Goal: Use online tool/utility

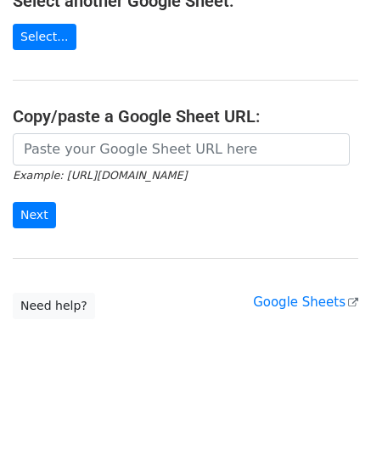
scroll to position [222, 0]
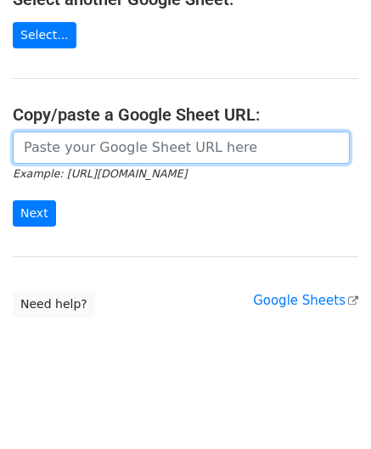
click at [76, 142] on input "url" at bounding box center [181, 148] width 337 height 32
paste input "https://docs.google.com/spreadsheets/d/1OdxbKiCTYTSzEMfu5CcwB4CuNJCg_JN03DUIwLf…"
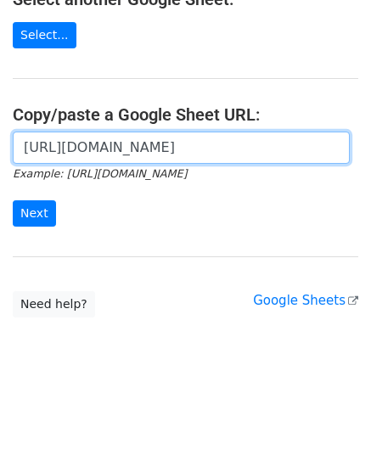
scroll to position [0, 370]
type input "https://docs.google.com/spreadsheets/d/1OdxbKiCTYTSzEMfu5CcwB4CuNJCg_JN03DUIwLf…"
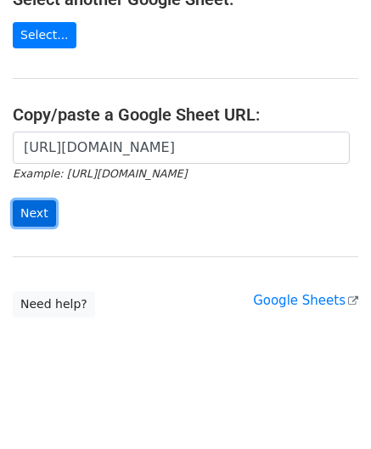
scroll to position [0, 0]
click at [46, 211] on input "Next" at bounding box center [34, 213] width 43 height 26
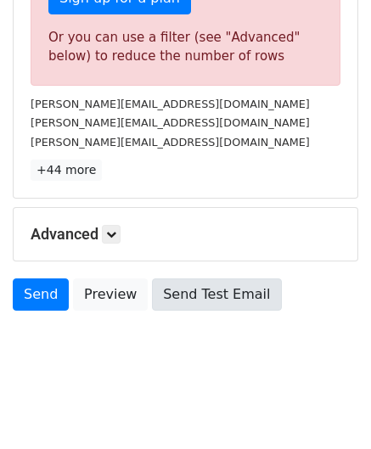
scroll to position [573, 0]
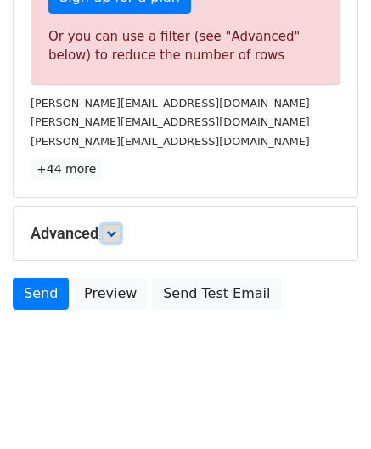
click at [121, 232] on link at bounding box center [111, 233] width 19 height 19
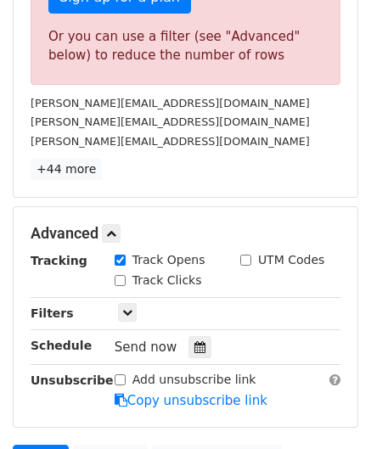
click at [194, 341] on icon at bounding box center [199, 347] width 11 height 12
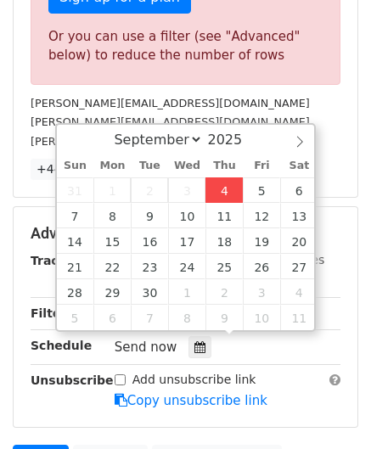
type input "[DATE] 12:00"
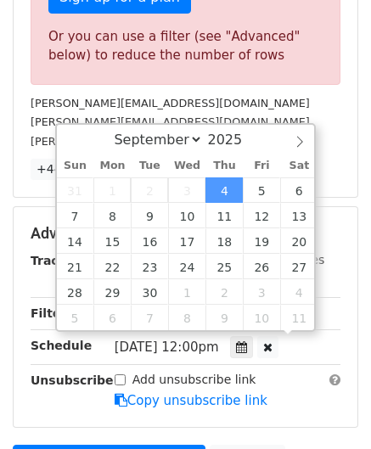
scroll to position [0, 0]
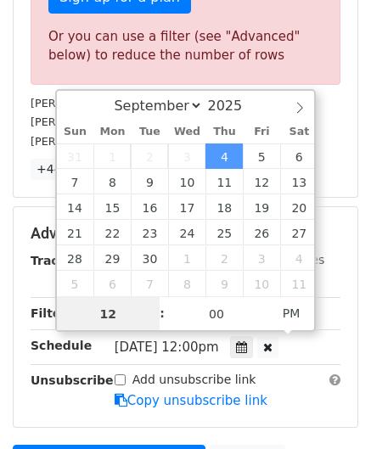
paste input "8"
type input "8"
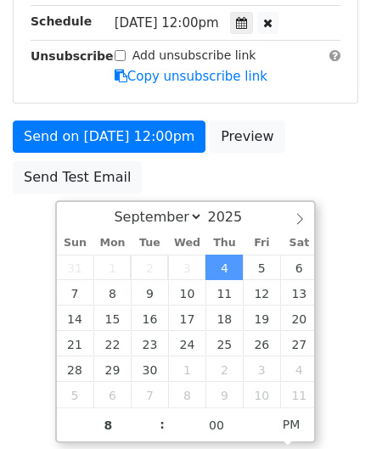
type input "[DATE] 20:00"
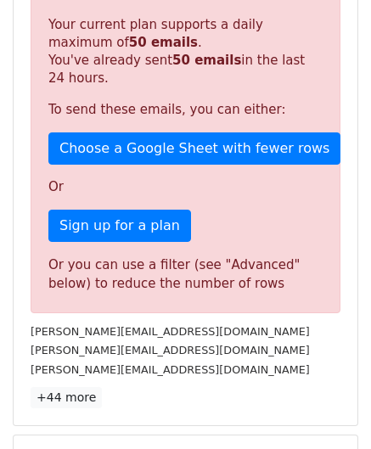
scroll to position [779, 0]
